Goal: Navigation & Orientation: Find specific page/section

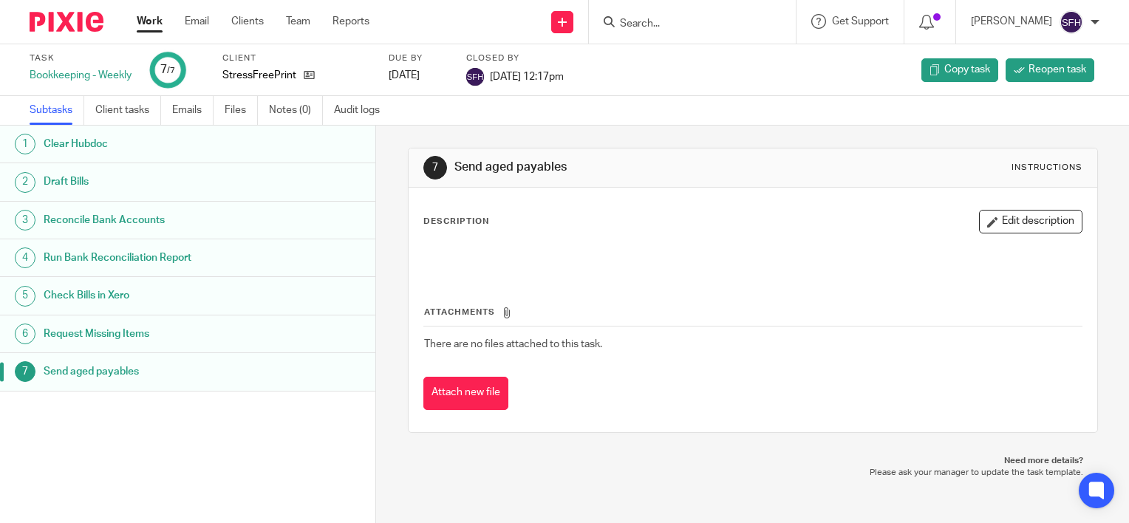
click at [137, 21] on link "Work" at bounding box center [150, 21] width 26 height 15
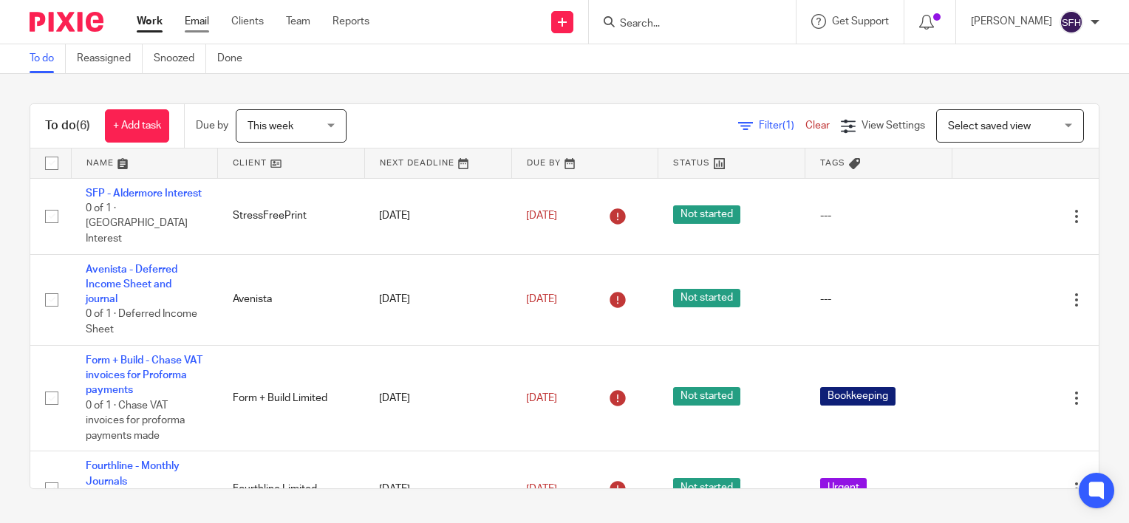
click at [197, 29] on link "Email" at bounding box center [197, 21] width 24 height 15
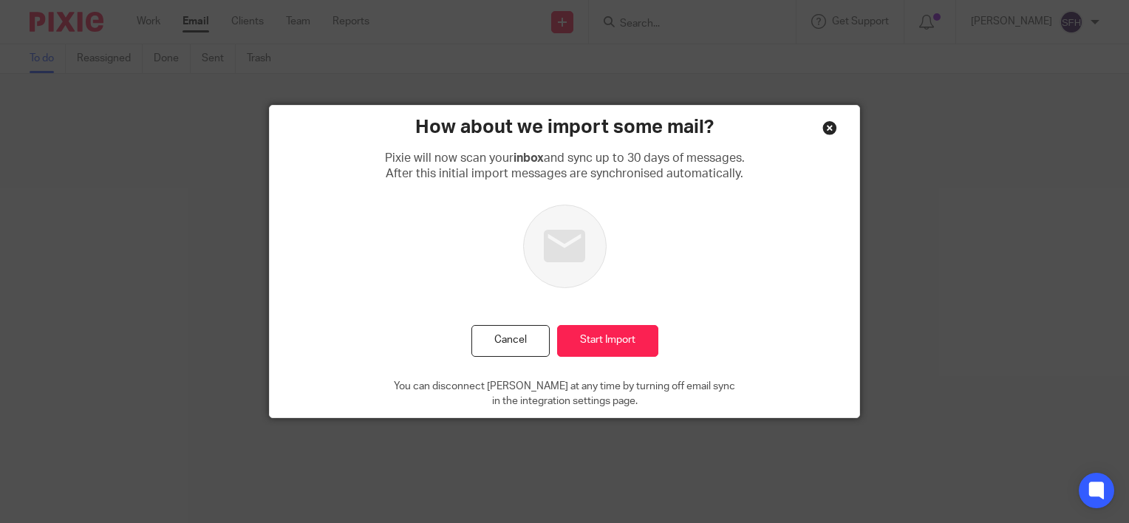
click at [197, 29] on div "How about we import some mail? [PERSON_NAME] will now scan your inbox and sync …" at bounding box center [564, 261] width 1129 height 523
click at [828, 129] on div "Close this dialog window" at bounding box center [829, 127] width 15 height 15
